Goal: Navigation & Orientation: Find specific page/section

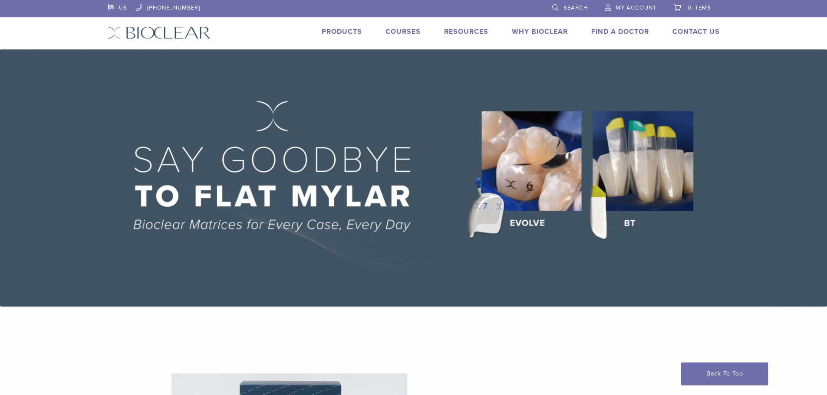
click at [343, 30] on link "Products" at bounding box center [342, 31] width 40 height 9
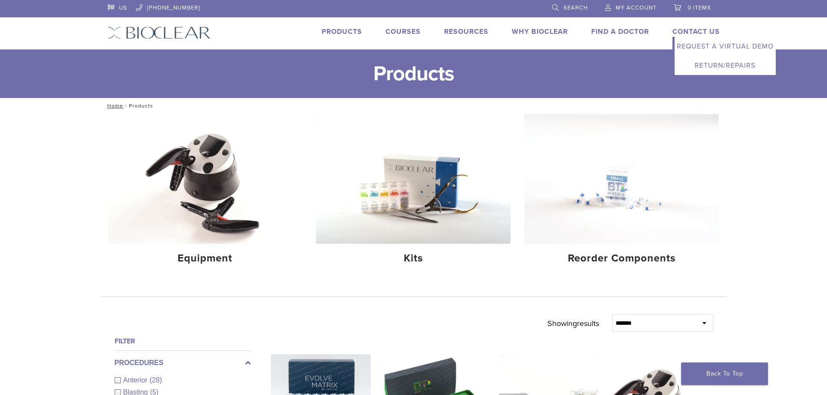
click at [697, 32] on link "Contact Us" at bounding box center [695, 31] width 47 height 9
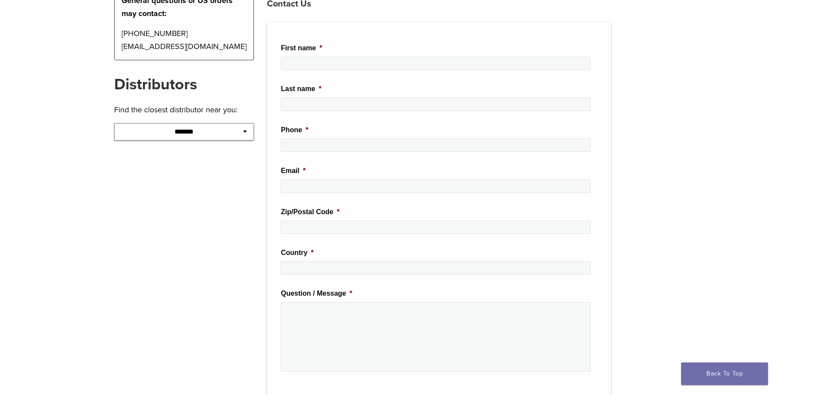
scroll to position [217, 0]
